Goal: Information Seeking & Learning: Learn about a topic

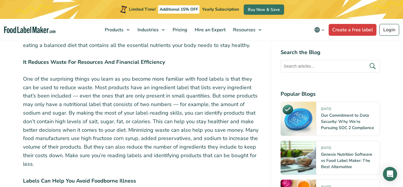
scroll to position [387, 0]
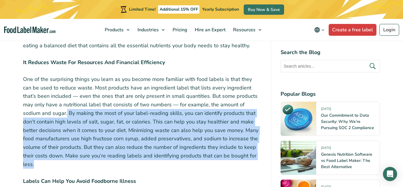
drag, startPoint x: 38, startPoint y: 113, endPoint x: 189, endPoint y: 162, distance: 158.7
click at [189, 162] on p "One of the surprising things you learn as you become more familiar with food la…" at bounding box center [142, 122] width 239 height 94
copy p "By making the most of your label-reading skills, you can identify products that…"
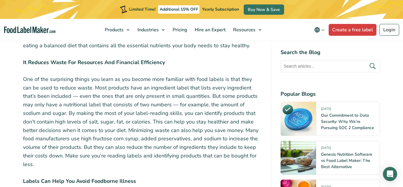
click at [35, 109] on p "One of the surprising things you learn as you become more familiar with food la…" at bounding box center [142, 122] width 239 height 94
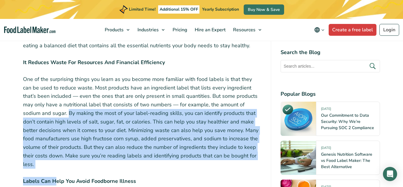
drag, startPoint x: 38, startPoint y: 112, endPoint x: 57, endPoint y: 169, distance: 59.8
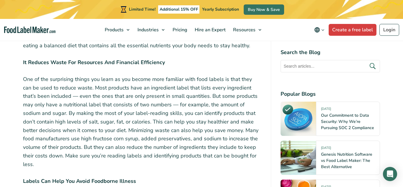
drag, startPoint x: 38, startPoint y: 113, endPoint x: 44, endPoint y: 149, distance: 36.8
click at [44, 149] on p "One of the surprising things you learn as you become more familiar with food la…" at bounding box center [142, 122] width 239 height 94
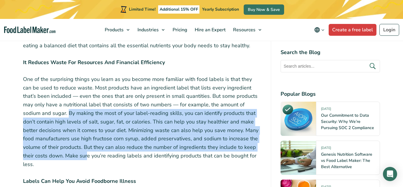
drag, startPoint x: 39, startPoint y: 112, endPoint x: 88, endPoint y: 153, distance: 63.5
click at [88, 153] on p "One of the surprising things you learn as you become more familiar with food la…" at bounding box center [142, 122] width 239 height 94
copy p "By making the most of your label-reading skills, you can identify products that…"
click at [81, 155] on p "One of the surprising things you learn as you become more familiar with food la…" at bounding box center [142, 122] width 239 height 94
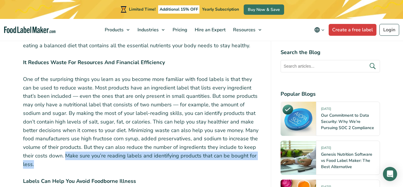
drag, startPoint x: 66, startPoint y: 155, endPoint x: 78, endPoint y: 162, distance: 13.9
click at [78, 162] on p "One of the surprising things you learn as you become more familiar with food la…" at bounding box center [142, 122] width 239 height 94
copy p "Make sure you’re reading labels and identifying products that can be bought for…"
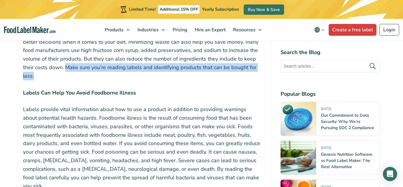
scroll to position [476, 0]
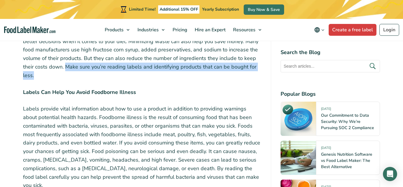
click at [157, 80] on div "Food labeling is essential for a healthy and affordable diet. With the cost of …" at bounding box center [142, 147] width 239 height 710
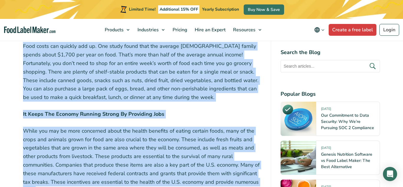
scroll to position [758, 0]
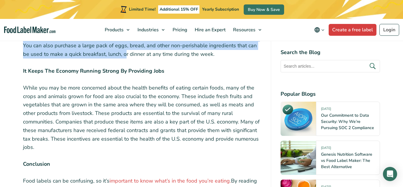
drag, startPoint x: 19, startPoint y: 100, endPoint x: 88, endPoint y: 54, distance: 82.5
click at [88, 54] on div "Food labeling is essential for a healthy and affordable diet. With the cost of …" at bounding box center [202, 125] width 366 height 1233
click at [20, 66] on div "Food labeling is essential for a healthy and affordable diet. With the cost of …" at bounding box center [202, 125] width 366 height 1233
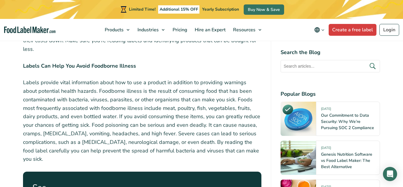
scroll to position [504, 0]
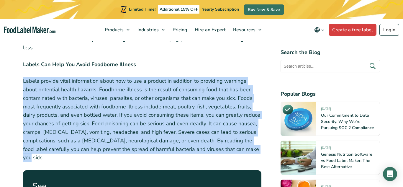
drag, startPoint x: 24, startPoint y: 78, endPoint x: 184, endPoint y: 156, distance: 177.9
click at [184, 156] on p "Labels provide vital information about how to use a product in addition to prov…" at bounding box center [142, 119] width 239 height 85
copy p "Labels provide vital information about how to use a product in addition to prov…"
click at [157, 60] on p "Labels Can Help You Avoid Foodborne Illness" at bounding box center [142, 64] width 239 height 9
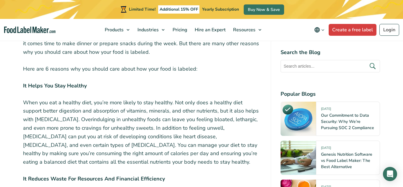
scroll to position [270, 0]
click at [130, 86] on p "It Helps You Stay Healthy" at bounding box center [142, 86] width 239 height 9
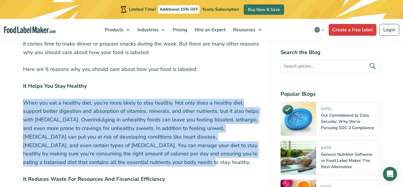
drag, startPoint x: 20, startPoint y: 102, endPoint x: 125, endPoint y: 164, distance: 122.3
copy p "When you eat a healthy diet, you’re more likely to stay healthy. Not only does …"
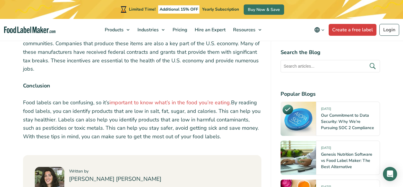
scroll to position [836, 0]
click at [112, 90] on p "Conclusion" at bounding box center [142, 86] width 239 height 9
drag, startPoint x: 20, startPoint y: 102, endPoint x: 215, endPoint y: 140, distance: 198.4
click at [215, 140] on div "Food labeling is essential for a healthy and affordable diet. With the cost of …" at bounding box center [202, 47] width 366 height 1233
copy p "Food labels can be confusing, so it’s important to know what’s in the food you’…"
